Goal: Information Seeking & Learning: Learn about a topic

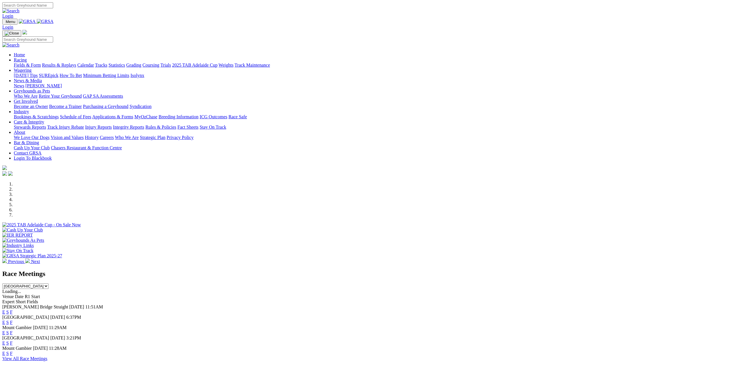
click at [5, 320] on link "E" at bounding box center [3, 322] width 3 height 5
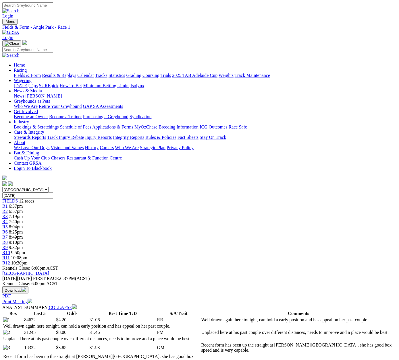
click at [18, 199] on span "FIELDS" at bounding box center [10, 201] width 16 height 5
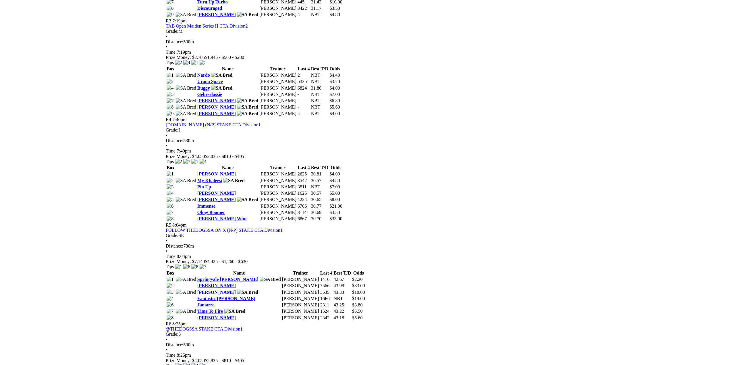
scroll to position [316, 0]
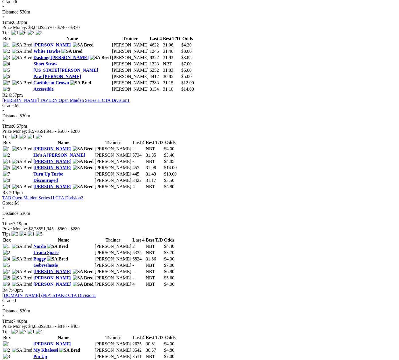
drag, startPoint x: 225, startPoint y: 224, endPoint x: 223, endPoint y: 226, distance: 3.5
